Goal: Check status: Check status

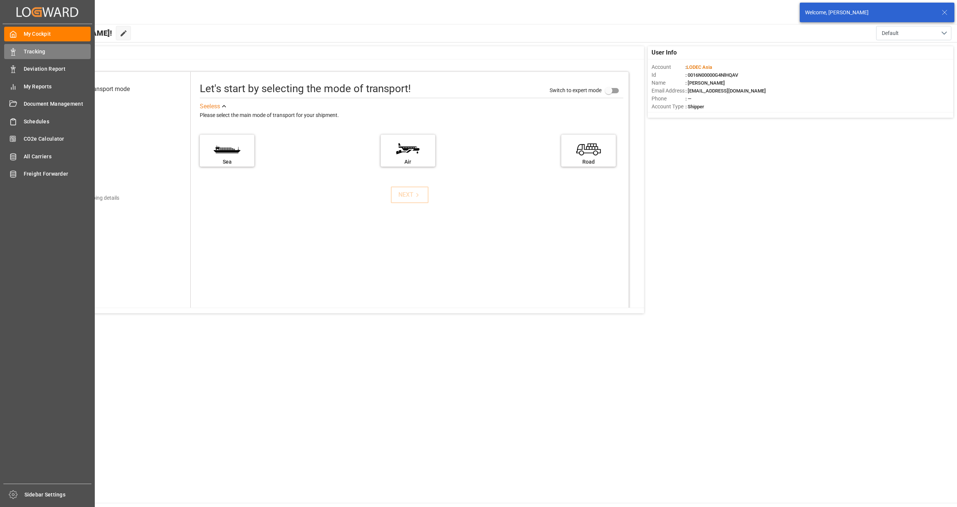
click at [33, 47] on div "Tracking Tracking" at bounding box center [47, 51] width 87 height 15
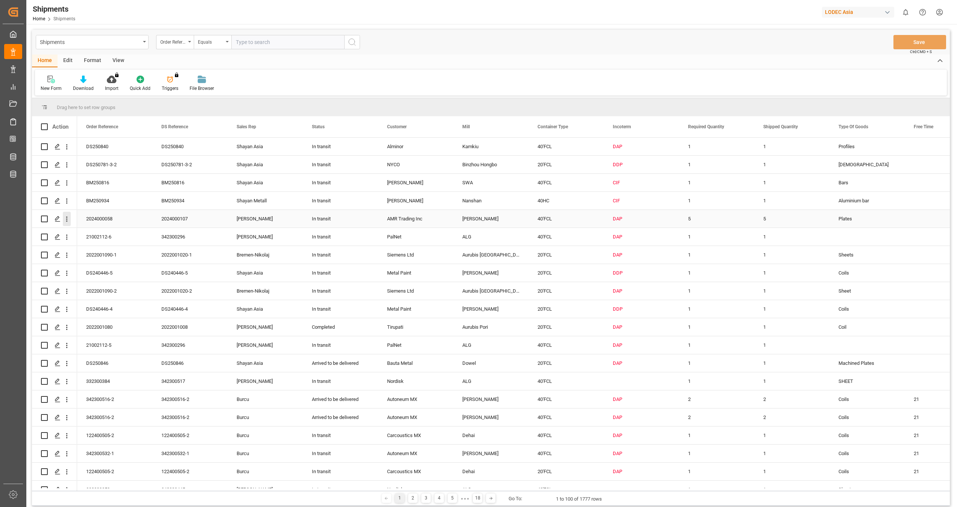
click at [68, 220] on icon "open menu" at bounding box center [67, 219] width 8 height 8
click at [90, 279] on span "Track Shipment" at bounding box center [116, 280] width 70 height 7
click at [441, 129] on span at bounding box center [441, 126] width 7 height 7
click at [492, 166] on span "Autosize This Column" at bounding box center [476, 164] width 58 height 14
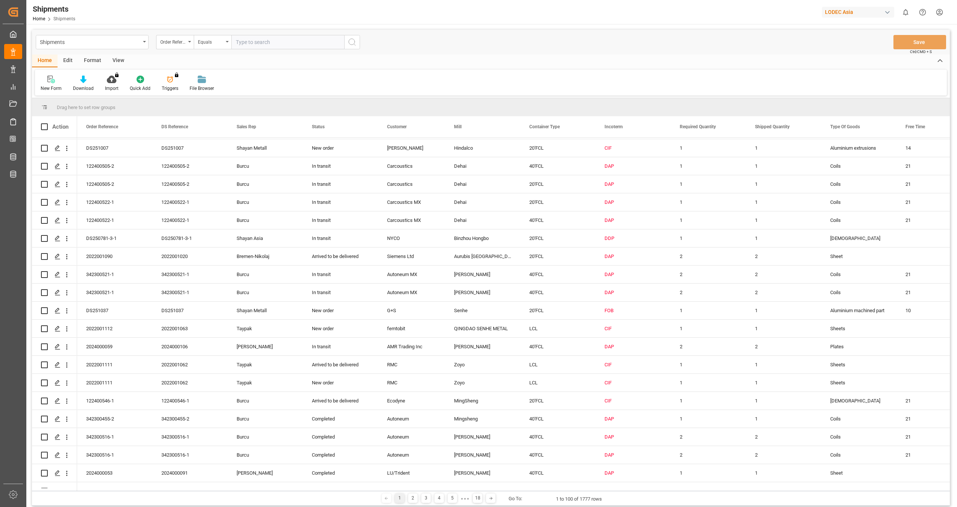
scroll to position [451, 0]
click at [69, 342] on icon "open menu" at bounding box center [67, 346] width 8 height 8
click at [117, 404] on span "Track Shipment" at bounding box center [116, 407] width 70 height 7
